Goal: Navigation & Orientation: Find specific page/section

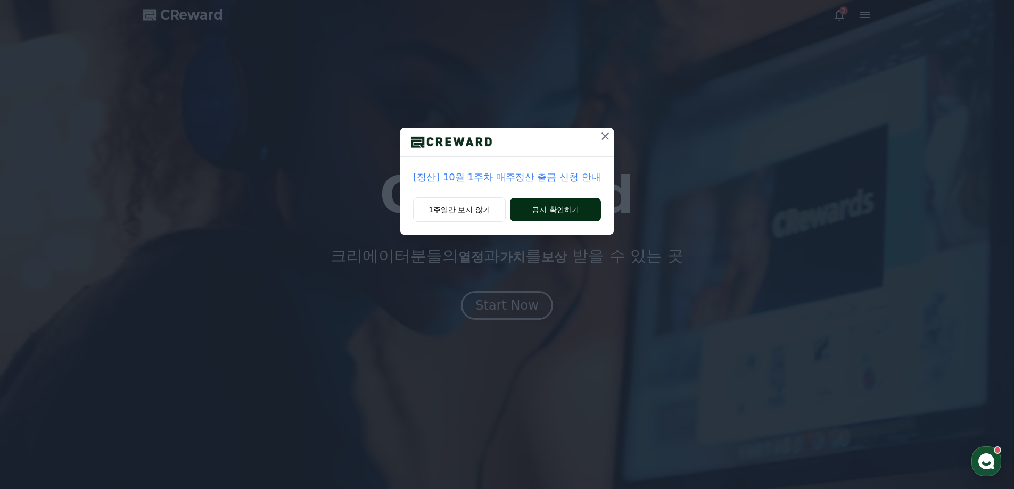
click at [552, 210] on button "공지 확인하기" at bounding box center [555, 209] width 91 height 23
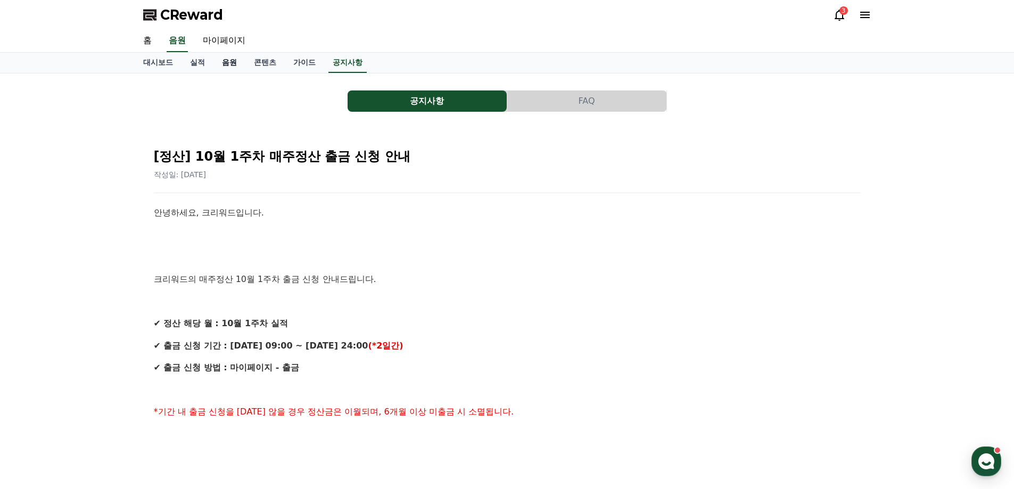
click at [229, 72] on link "음원" at bounding box center [230, 63] width 32 height 20
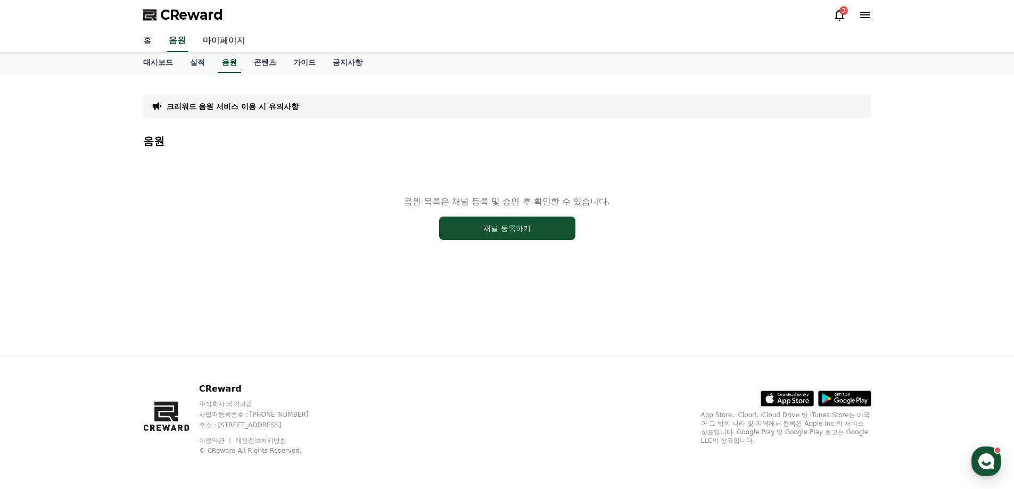
click at [195, 108] on p "크리워드 음원 서비스 이용 시 유의사항" at bounding box center [233, 106] width 132 height 11
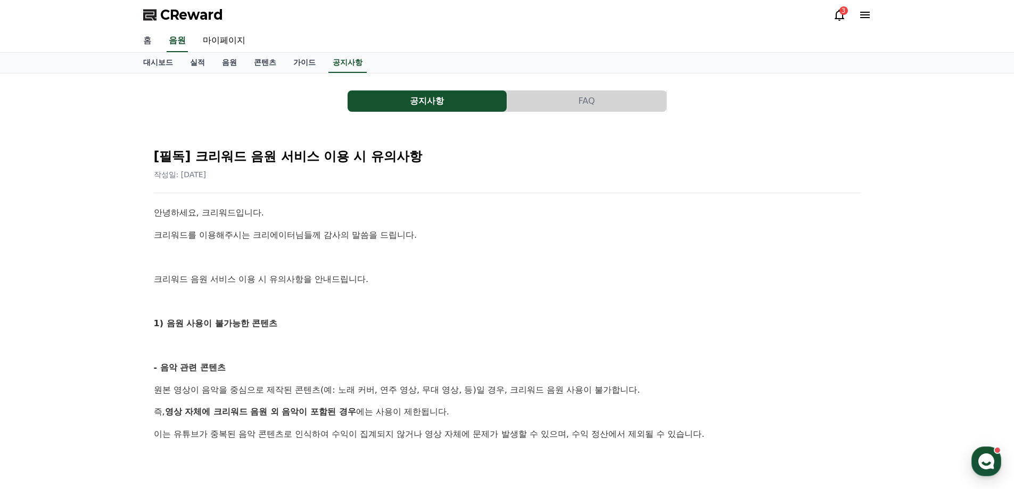
click at [151, 42] on link "홈" at bounding box center [148, 41] width 26 height 22
